Goal: Task Accomplishment & Management: Use online tool/utility

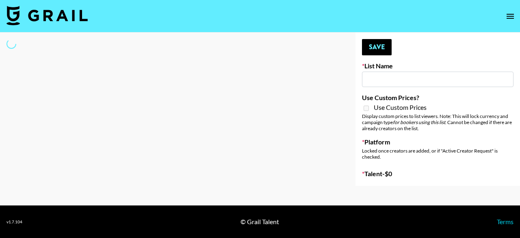
type input "Laundry Day - Supermodel"
select select "Song"
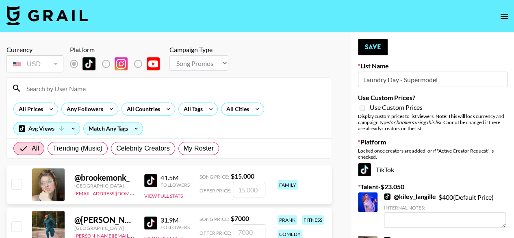
click at [156, 93] on input at bounding box center [174, 88] width 305 height 13
type input "laurencame"
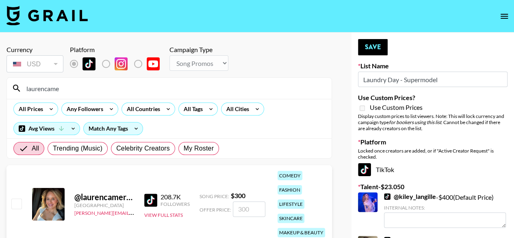
drag, startPoint x: 16, startPoint y: 206, endPoint x: 53, endPoint y: 204, distance: 37.0
click at [16, 206] on input "checkbox" at bounding box center [16, 203] width 10 height 10
checkbox input "true"
type input "300"
click at [368, 41] on button "Save" at bounding box center [373, 47] width 30 height 16
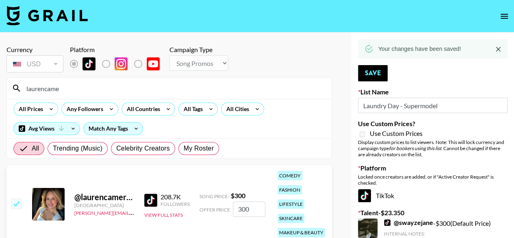
click at [143, 92] on input "laurencame" at bounding box center [174, 88] width 305 height 13
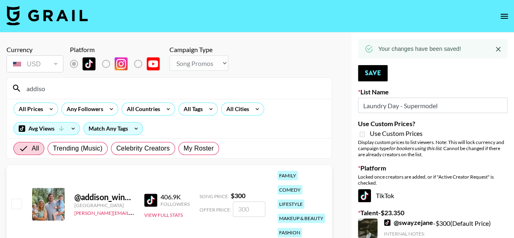
type input "addiso"
click at [9, 204] on div "@ addison_wingate1 United States cindy.corujo@grail-talent.com 406.9K Followers…" at bounding box center [169, 204] width 325 height 78
click at [13, 204] on input "checkbox" at bounding box center [16, 203] width 10 height 10
checkbox input "true"
type input "300"
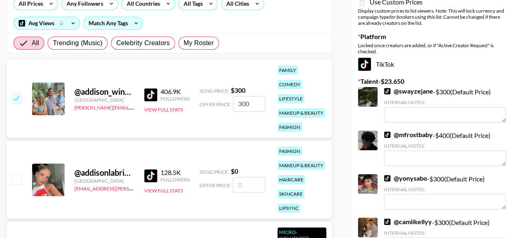
scroll to position [122, 0]
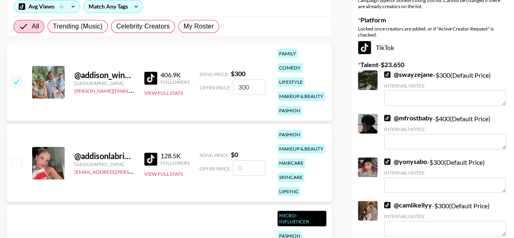
click at [248, 87] on input "300" at bounding box center [249, 86] width 33 height 15
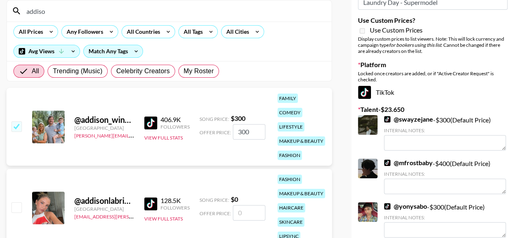
scroll to position [41, 0]
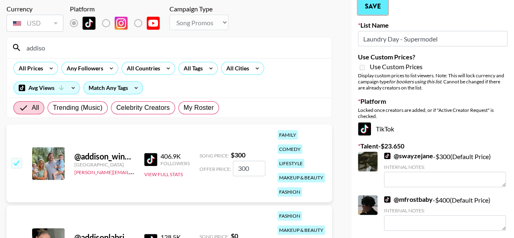
click at [377, 8] on button "Save" at bounding box center [373, 6] width 30 height 16
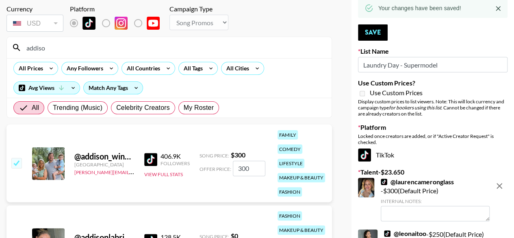
click at [92, 48] on input "addiso" at bounding box center [174, 47] width 305 height 13
type input "a"
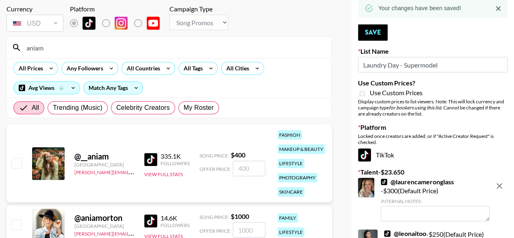
type input "aniam"
click at [17, 163] on input "checkbox" at bounding box center [16, 163] width 10 height 10
checkbox input "true"
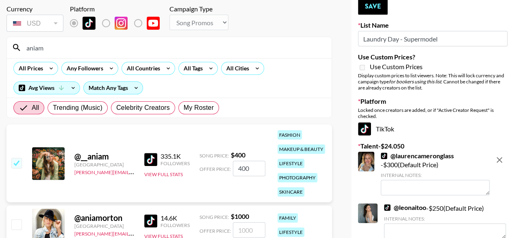
click at [254, 167] on input "400" at bounding box center [249, 167] width 33 height 15
click at [253, 167] on input "400" at bounding box center [249, 167] width 33 height 15
drag, startPoint x: 253, startPoint y: 167, endPoint x: 207, endPoint y: 169, distance: 45.5
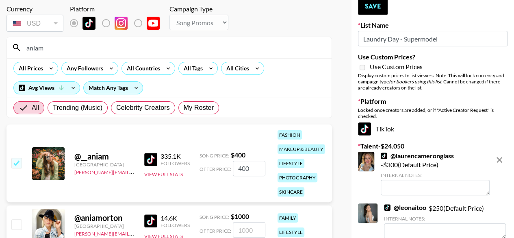
click at [207, 169] on div "Offer Price: 400" at bounding box center [232, 167] width 66 height 15
type input "350"
click at [381, 6] on button "Save" at bounding box center [373, 6] width 30 height 16
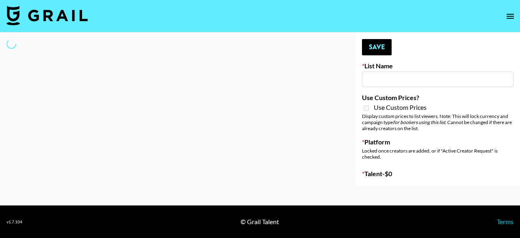
type input "SOS - [PERSON_NAME]"
select select "Song"
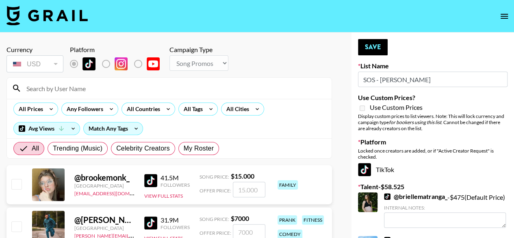
click at [93, 90] on input at bounding box center [174, 88] width 305 height 13
type input "laurencame"
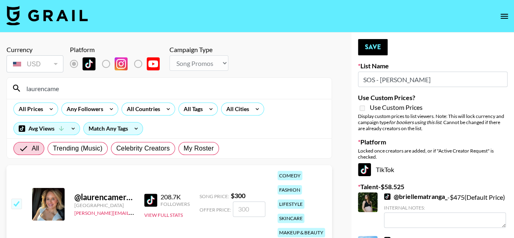
click at [249, 209] on input "number" at bounding box center [249, 208] width 33 height 15
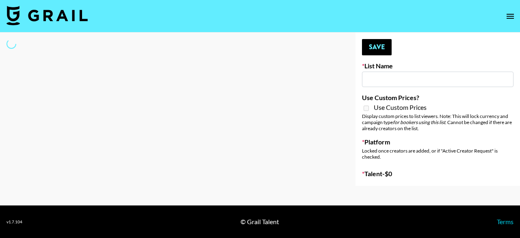
type input "SOS - [PERSON_NAME]"
select select "Song"
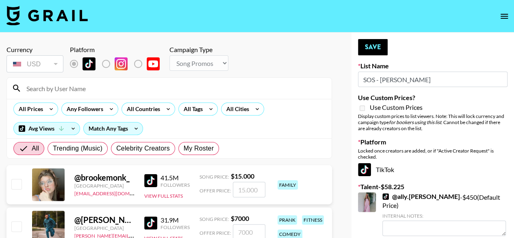
click at [190, 91] on input at bounding box center [174, 88] width 305 height 13
type input "laurencame"
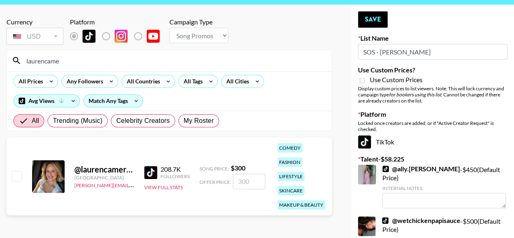
scroll to position [41, 0]
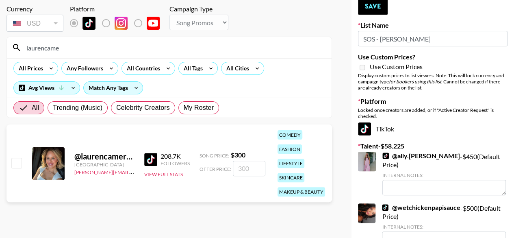
click at [21, 164] on input "checkbox" at bounding box center [16, 163] width 10 height 10
checkbox input "true"
type input "300"
click at [373, 4] on button "Save" at bounding box center [373, 6] width 30 height 16
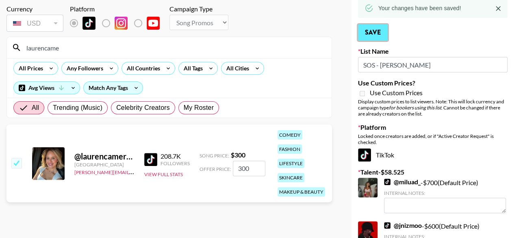
scroll to position [0, 0]
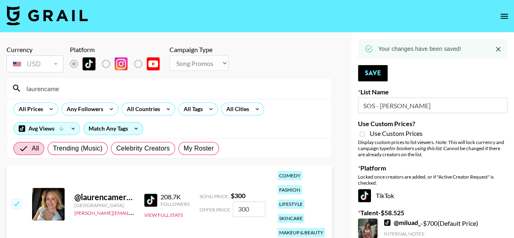
click at [102, 89] on input "laurencame" at bounding box center [174, 88] width 305 height 13
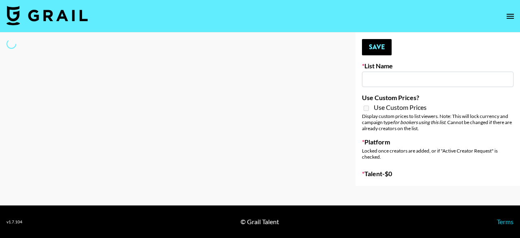
type input "SOS - [PERSON_NAME]"
select select "Song"
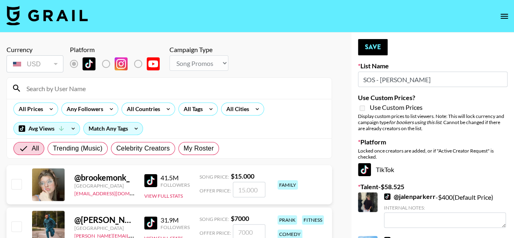
click at [124, 86] on input at bounding box center [174, 88] width 305 height 13
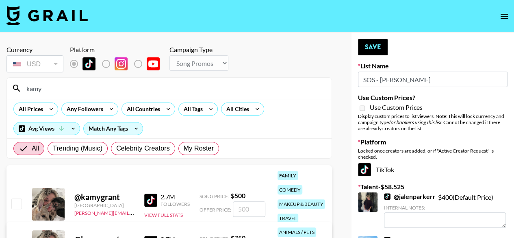
type input "kamy"
click at [16, 205] on input "checkbox" at bounding box center [16, 203] width 10 height 10
checkbox input "true"
type input "500"
click at [16, 205] on input "checkbox" at bounding box center [16, 203] width 10 height 10
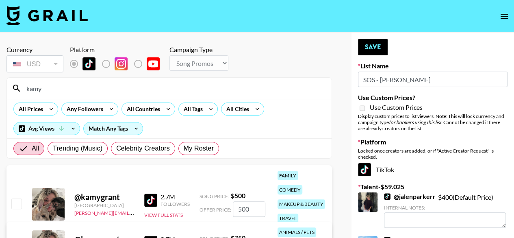
checkbox input "false"
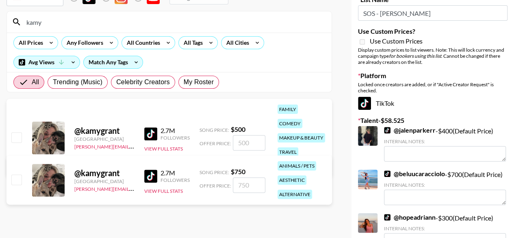
scroll to position [81, 0]
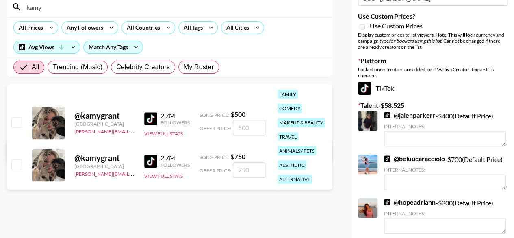
click at [19, 160] on input "checkbox" at bounding box center [16, 164] width 10 height 10
checkbox input "true"
type input "750"
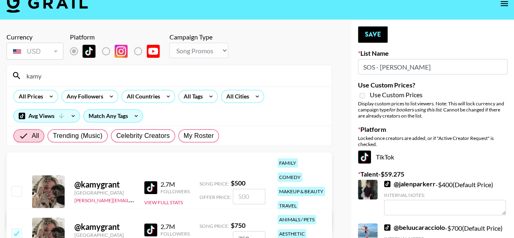
scroll to position [0, 0]
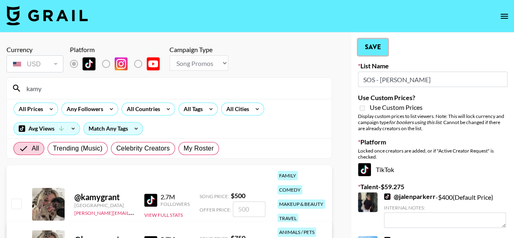
click at [370, 50] on button "Save" at bounding box center [373, 47] width 30 height 16
